Goal: Task Accomplishment & Management: Manage account settings

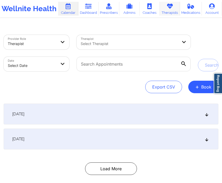
click at [170, 4] on icon at bounding box center [170, 6] width 7 height 6
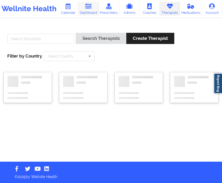
click at [89, 12] on link "Dashboard" at bounding box center [88, 9] width 20 height 14
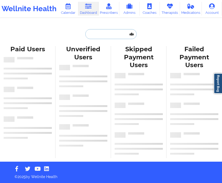
click at [97, 36] on input "text" at bounding box center [110, 34] width 51 height 10
paste input "vgibala@gmail.com"
type input "vgibala@gmail.com"
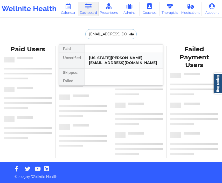
click at [133, 55] on div "Virginia Gibala - vgibala@gmail.com" at bounding box center [124, 60] width 70 height 10
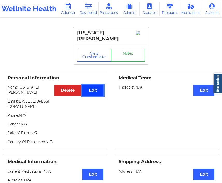
click at [95, 85] on button "Edit" at bounding box center [93, 89] width 21 height 11
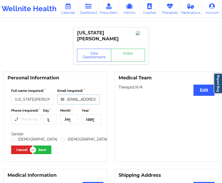
click at [80, 101] on input "vgibala@gmail.com" at bounding box center [78, 99] width 43 height 10
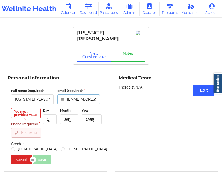
type input "vgibalac@gmail.com"
click at [25, 131] on input "Phone (required)" at bounding box center [26, 133] width 30 height 10
type input "00000000"
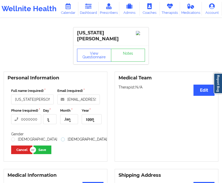
click at [61, 140] on label "Female" at bounding box center [84, 139] width 46 height 4
click at [61, 140] on input "Female" at bounding box center [63, 139] width 4 height 4
radio input "true"
click at [39, 149] on button "Save" at bounding box center [43, 149] width 18 height 9
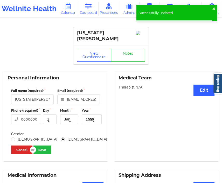
click at [2, 87] on div "Personal Information Full name (required) Virginia Gibala Email (required) vgib…" at bounding box center [55, 116] width 111 height 90
click at [111, 7] on icon at bounding box center [109, 6] width 7 height 6
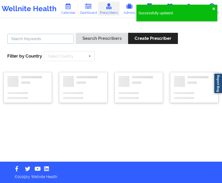
click at [62, 38] on input "text" at bounding box center [40, 39] width 67 height 10
paste input "doctorcaromd@gmail.com"
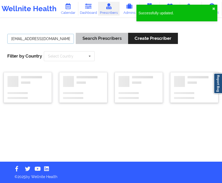
type input "doctorcaromd@gmail.com"
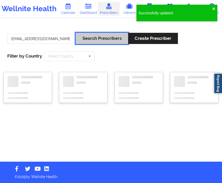
click at [84, 41] on button "Search Prescribers" at bounding box center [102, 38] width 52 height 11
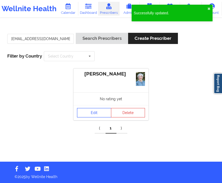
click at [91, 114] on link "Edit" at bounding box center [94, 112] width 34 height 9
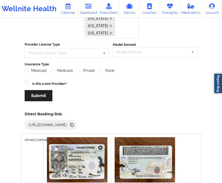
scroll to position [205, 0]
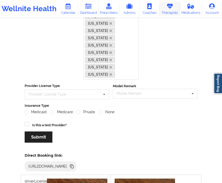
click at [166, 12] on link "Therapists" at bounding box center [170, 9] width 20 height 14
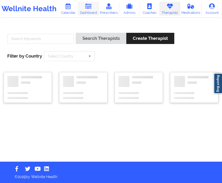
click at [90, 7] on icon at bounding box center [88, 6] width 7 height 6
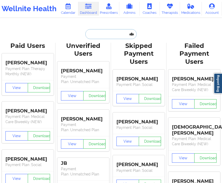
click at [98, 34] on input "text" at bounding box center [110, 34] width 51 height 10
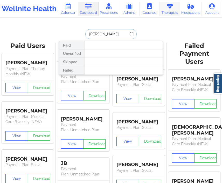
type input "[PERSON_NAME]"
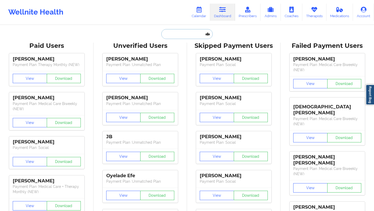
click at [178, 34] on input "text" at bounding box center [186, 34] width 51 height 10
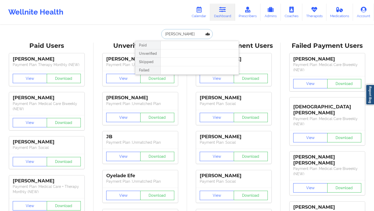
type input "[PERSON_NAME]"
